Goal: Information Seeking & Learning: Check status

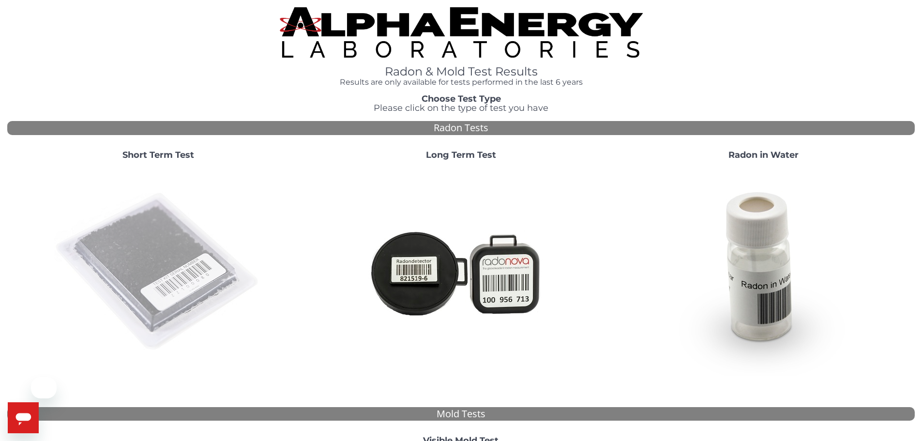
click at [150, 239] on img at bounding box center [158, 272] width 208 height 208
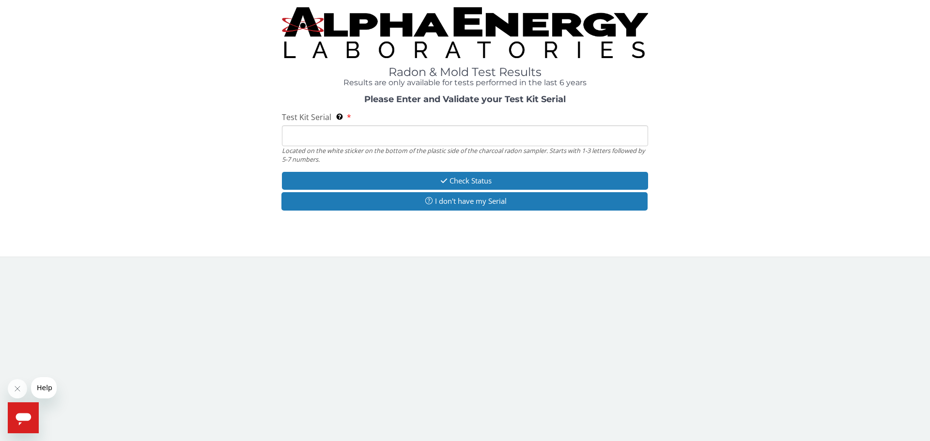
click at [385, 138] on input "Test Kit Serial Located on the white sticker on the bottom of the plastic side …" at bounding box center [465, 135] width 366 height 21
paste input "AA735667"
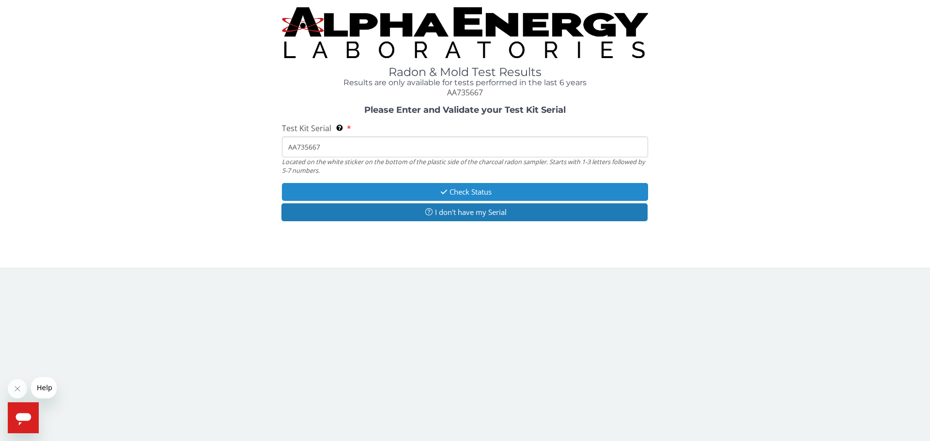
click at [402, 190] on button "Check Status" at bounding box center [465, 192] width 366 height 18
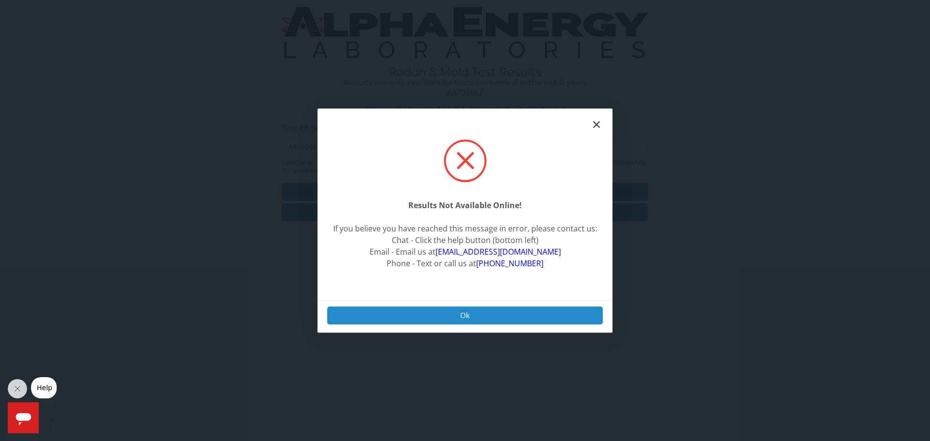
click at [464, 308] on button "Ok" at bounding box center [464, 315] width 275 height 18
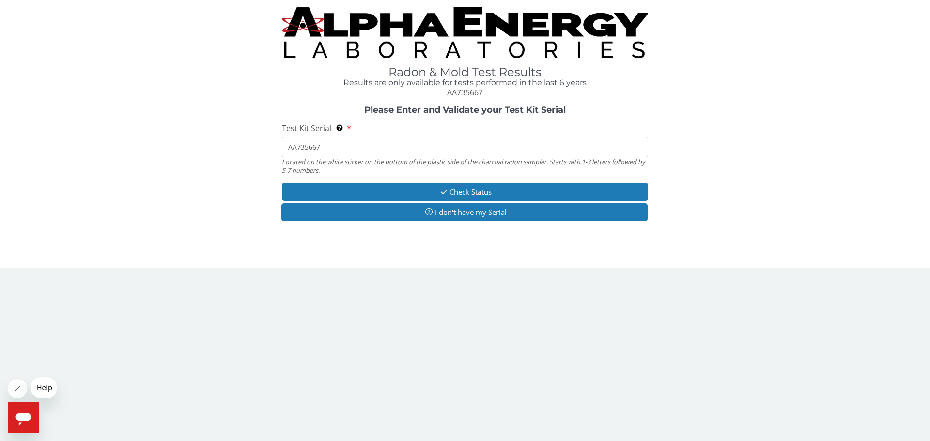
click at [364, 142] on input "AA735667" at bounding box center [465, 147] width 366 height 21
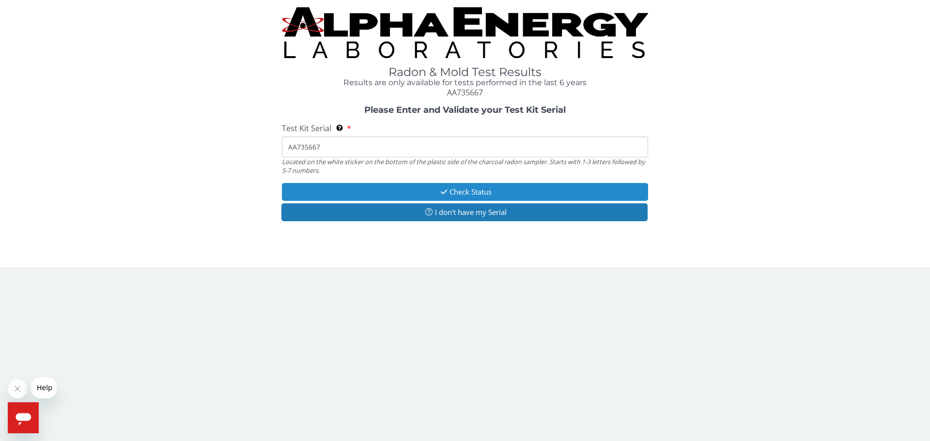
click at [397, 193] on button "Check Status" at bounding box center [465, 192] width 366 height 18
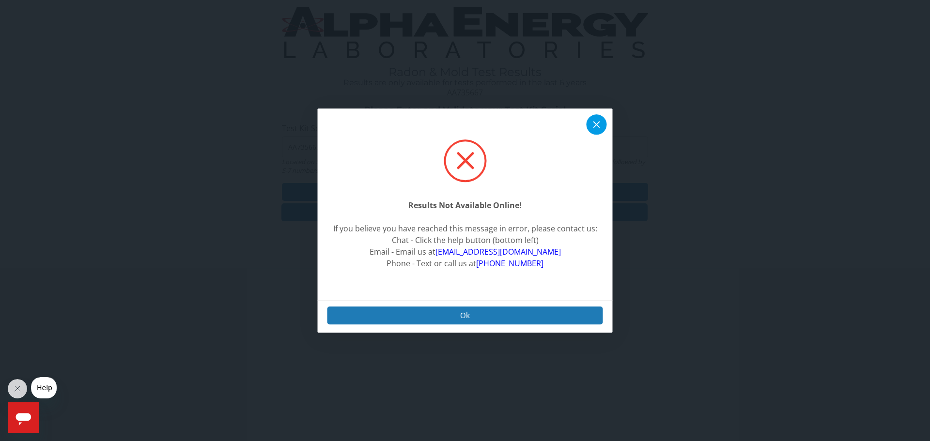
click at [595, 126] on icon at bounding box center [596, 124] width 7 height 7
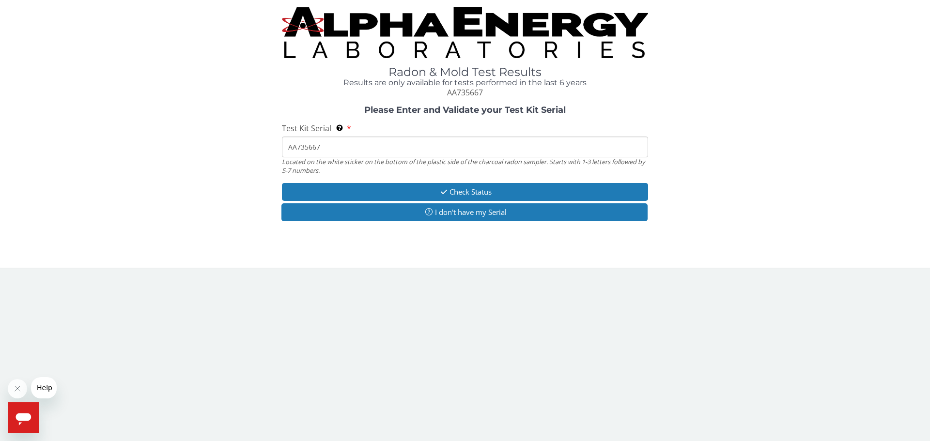
click at [345, 147] on input "AA735667" at bounding box center [465, 147] width 366 height 21
paste input "75"
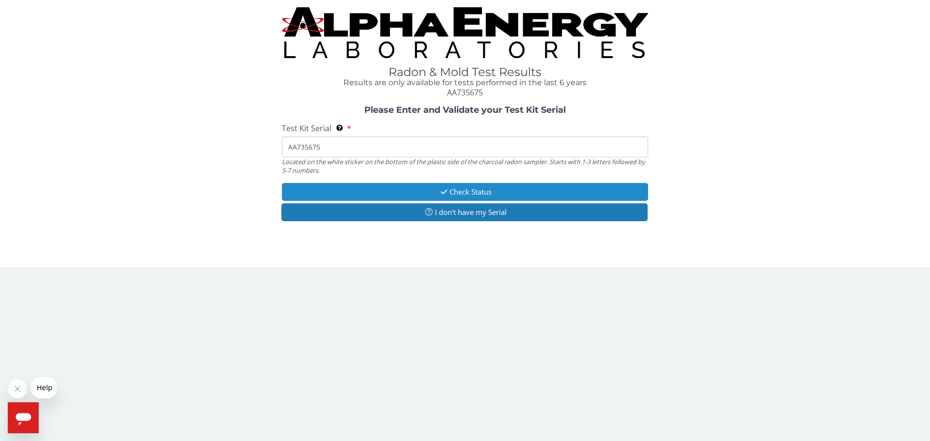
type input "AA735675"
click at [388, 194] on button "Check Status" at bounding box center [465, 192] width 366 height 18
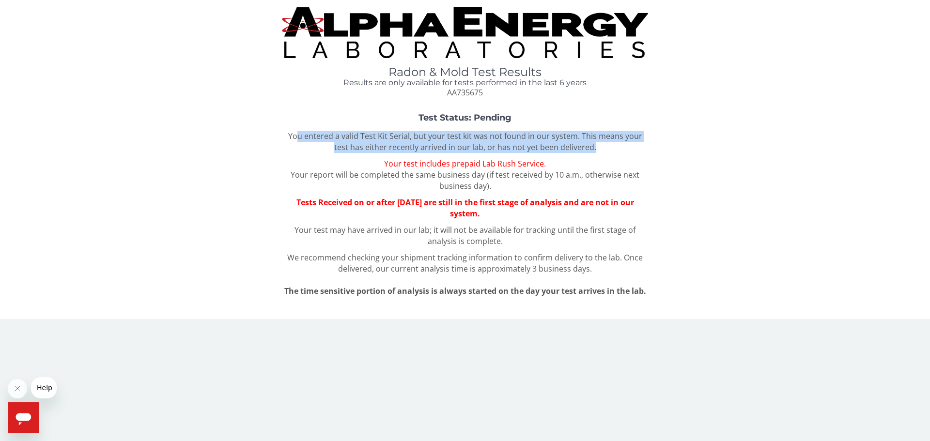
drag, startPoint x: 291, startPoint y: 135, endPoint x: 595, endPoint y: 146, distance: 304.7
click at [595, 146] on p "You entered a valid Test Kit Serial, but your test kit was not found in our sys…" at bounding box center [465, 142] width 366 height 22
drag, startPoint x: 595, startPoint y: 146, endPoint x: 491, endPoint y: 139, distance: 104.8
click at [491, 139] on p "You entered a valid Test Kit Serial, but your test kit was not found in our sys…" at bounding box center [465, 142] width 366 height 22
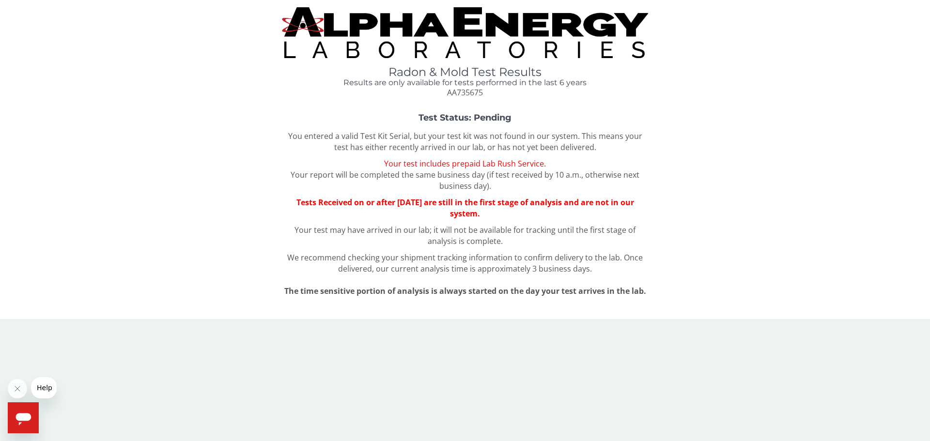
click at [625, 111] on div "Radon & Mold Test Results Results are only available for tests performed in the…" at bounding box center [464, 155] width 915 height 297
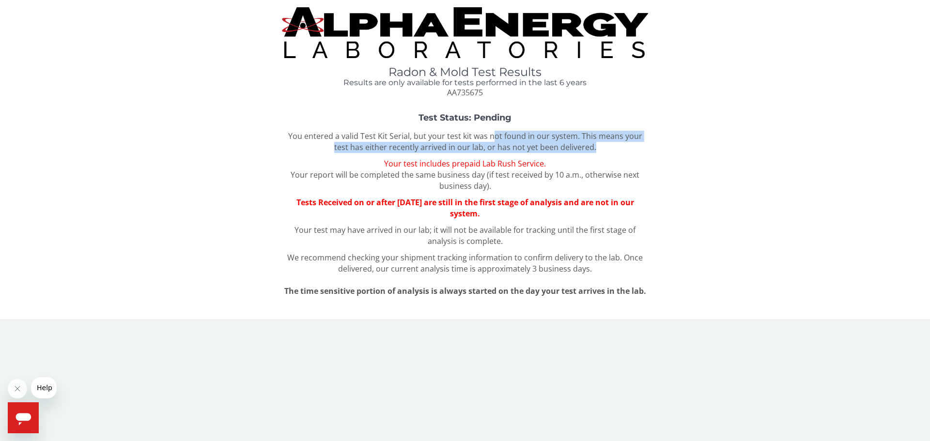
drag, startPoint x: 591, startPoint y: 151, endPoint x: 486, endPoint y: 132, distance: 106.4
click at [486, 132] on p "You entered a valid Test Kit Serial, but your test kit was not found in our sys…" at bounding box center [465, 142] width 366 height 22
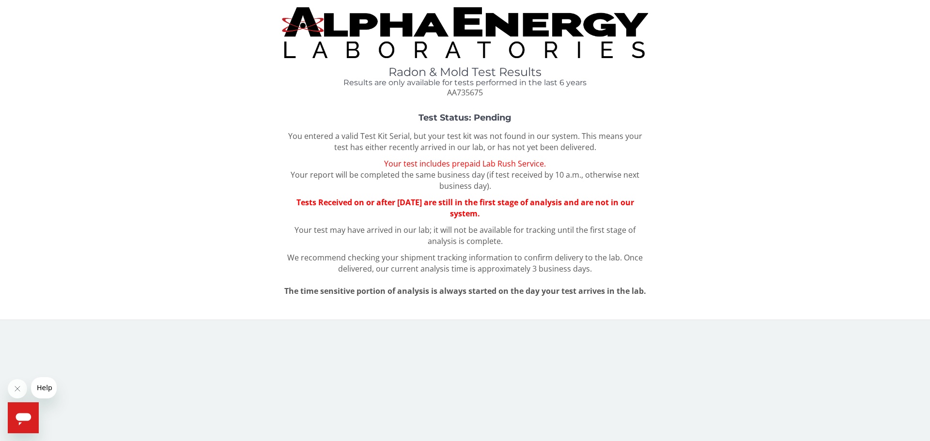
click at [282, 141] on p "You entered a valid Test Kit Serial, but your test kit was not found in our sys…" at bounding box center [465, 142] width 366 height 22
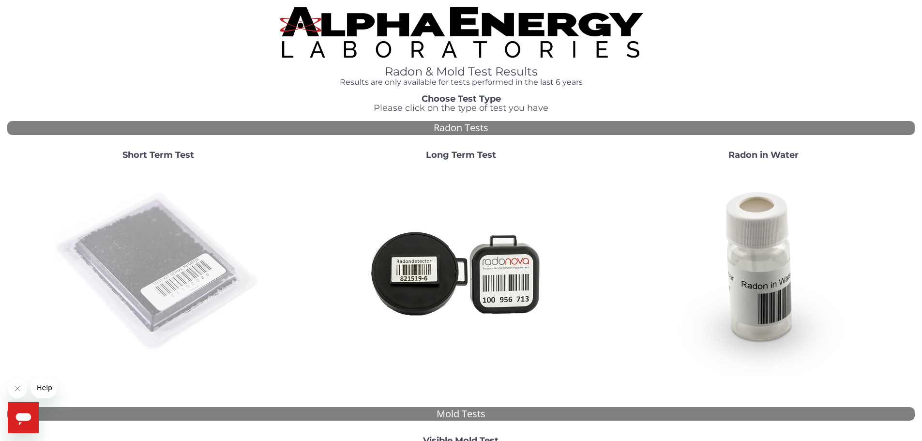
click at [181, 240] on img at bounding box center [158, 272] width 208 height 208
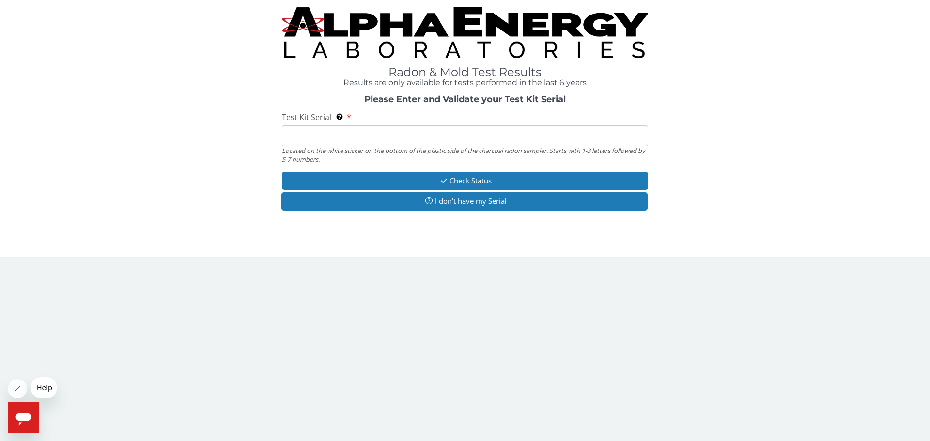
click at [329, 140] on input "Test Kit Serial Located on the white sticker on the bottom of the plastic side …" at bounding box center [465, 135] width 366 height 21
click at [239, 172] on div "Please Enter and Validate your Test Kit Serial Test Kit Serial Located on the w…" at bounding box center [464, 154] width 915 height 118
click at [520, 139] on input "Test Kit Serial Located on the white sticker on the bottom of the plastic side …" at bounding box center [465, 135] width 366 height 21
paste input "AA735667"
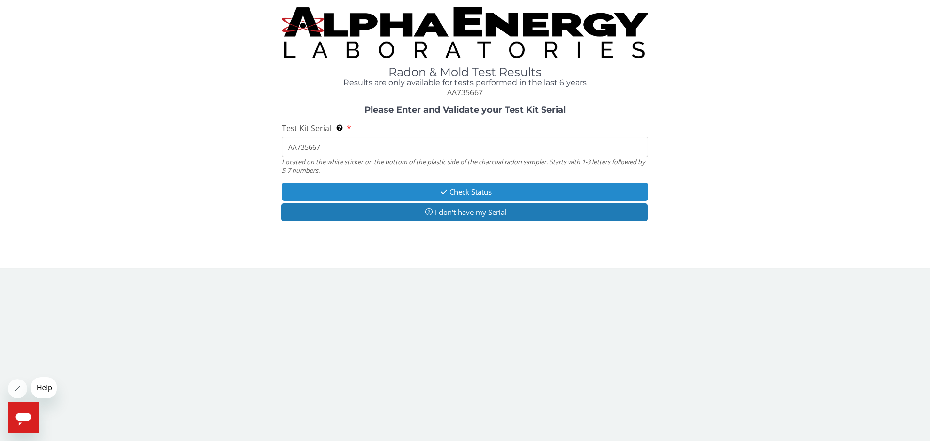
type input "AA735667"
click at [394, 191] on button "Check Status" at bounding box center [465, 192] width 366 height 18
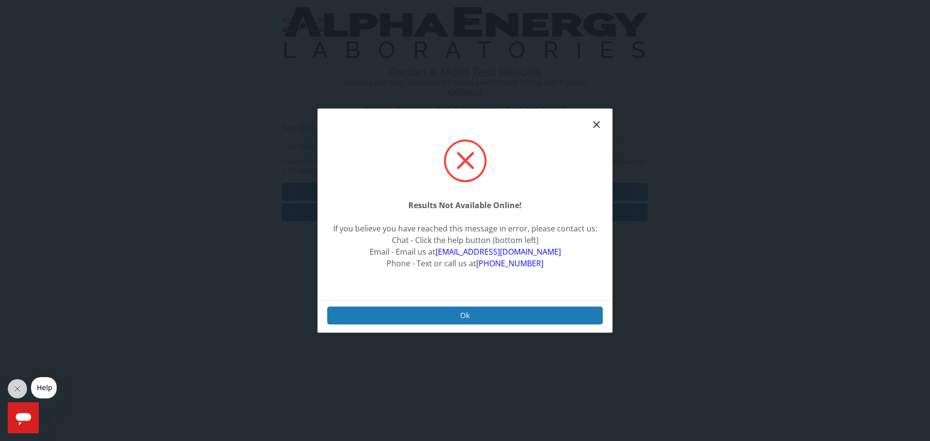
drag, startPoint x: 524, startPoint y: 207, endPoint x: 415, endPoint y: 206, distance: 108.5
click at [415, 206] on center "Results Not Available Online! If you believe you have reached this message in e…" at bounding box center [465, 234] width 264 height 70
click at [415, 206] on strong "Results Not Available Online!" at bounding box center [464, 205] width 113 height 11
click at [535, 309] on button "Ok" at bounding box center [464, 315] width 275 height 18
